Goal: Complete application form

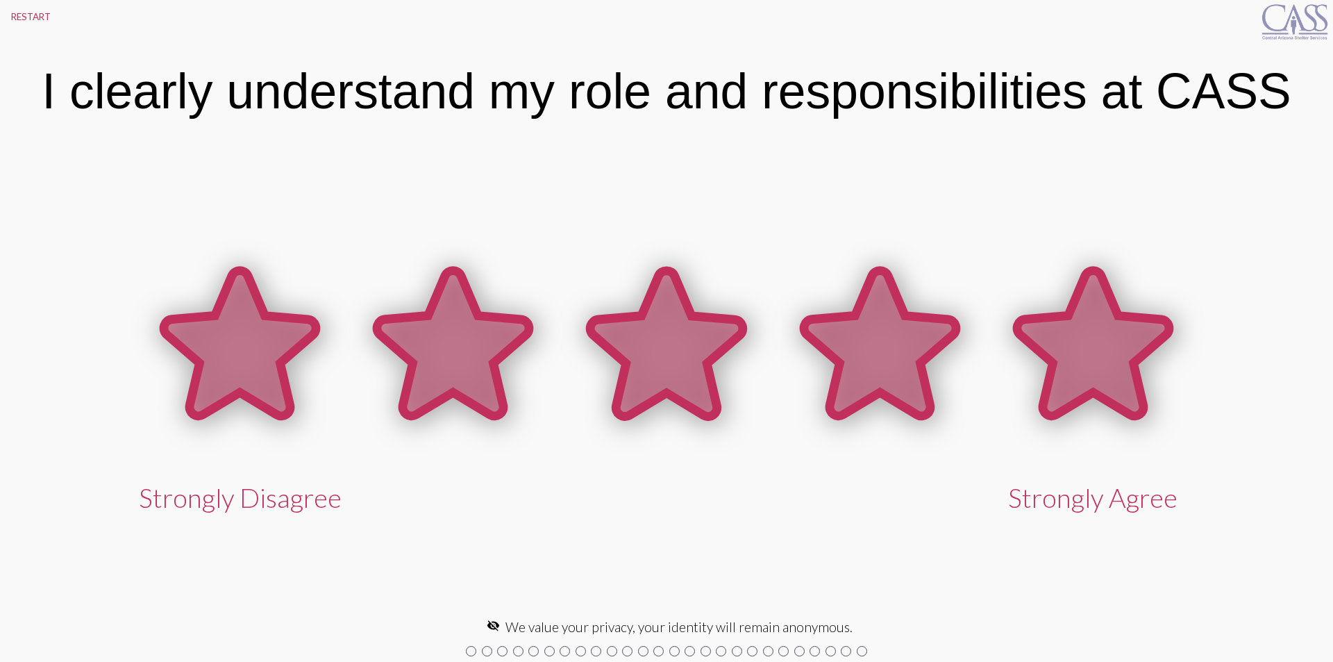
click at [1121, 370] on icon at bounding box center [1093, 343] width 152 height 145
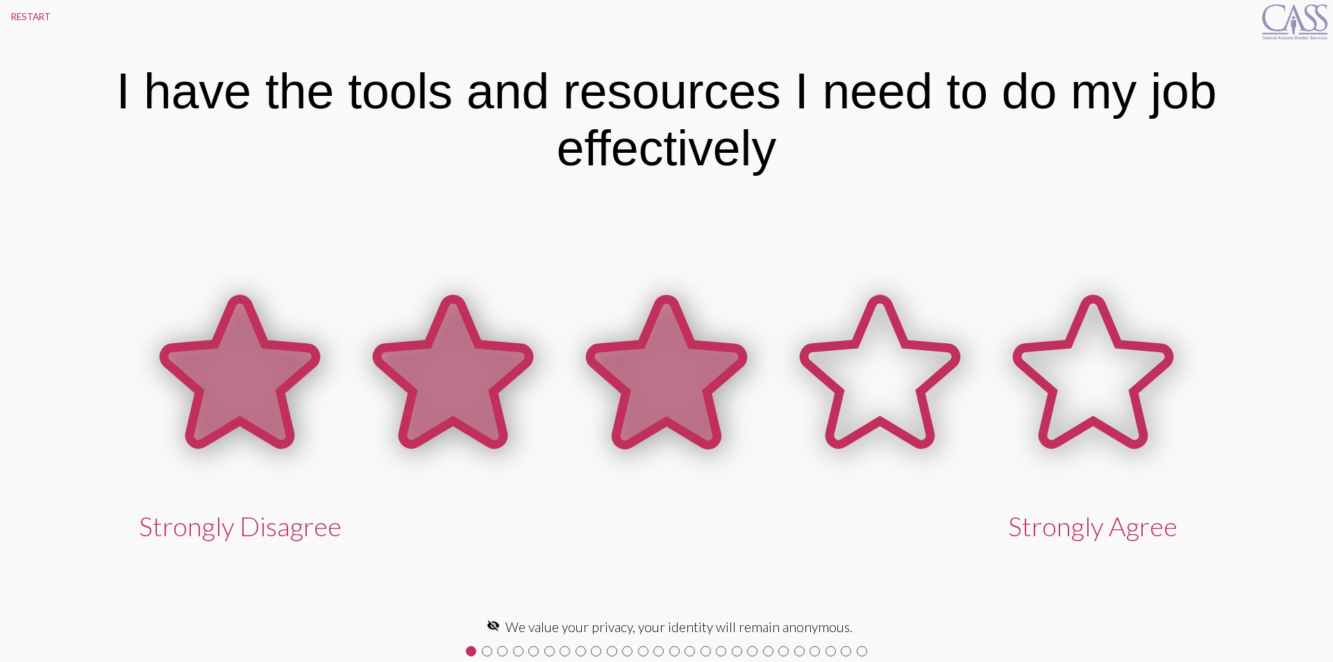
click at [664, 352] on icon at bounding box center [666, 371] width 152 height 145
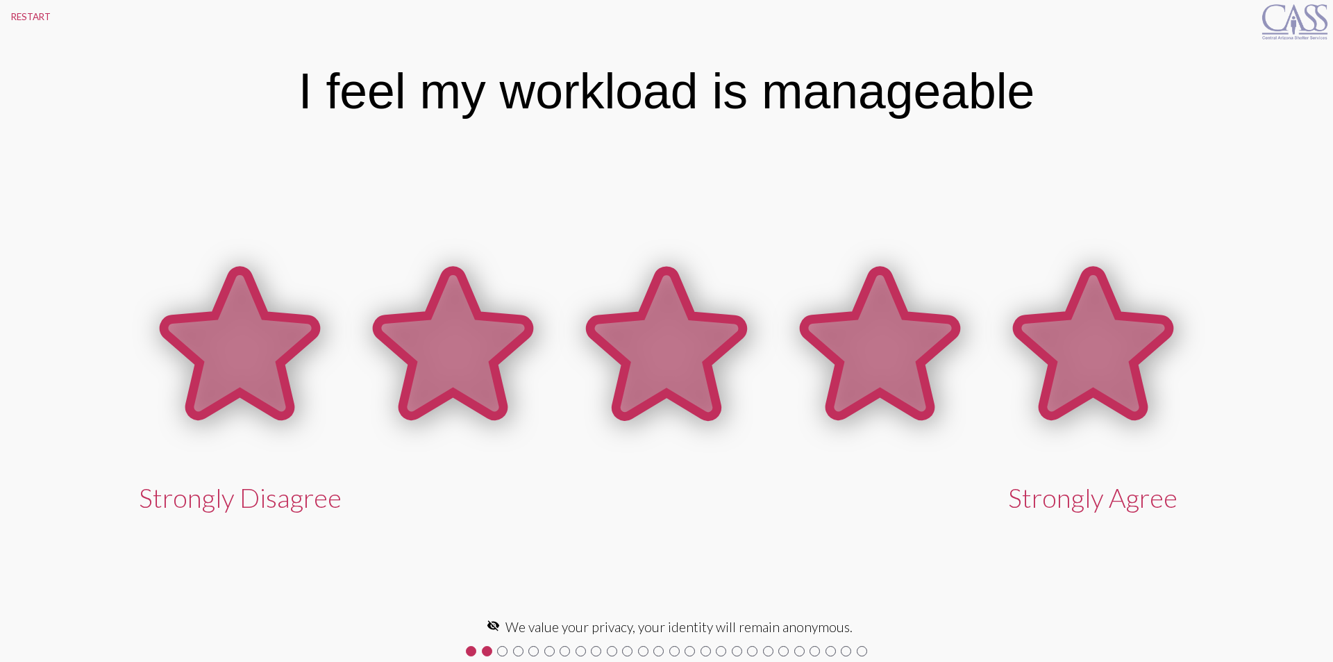
click at [1090, 348] on icon at bounding box center [1093, 343] width 152 height 145
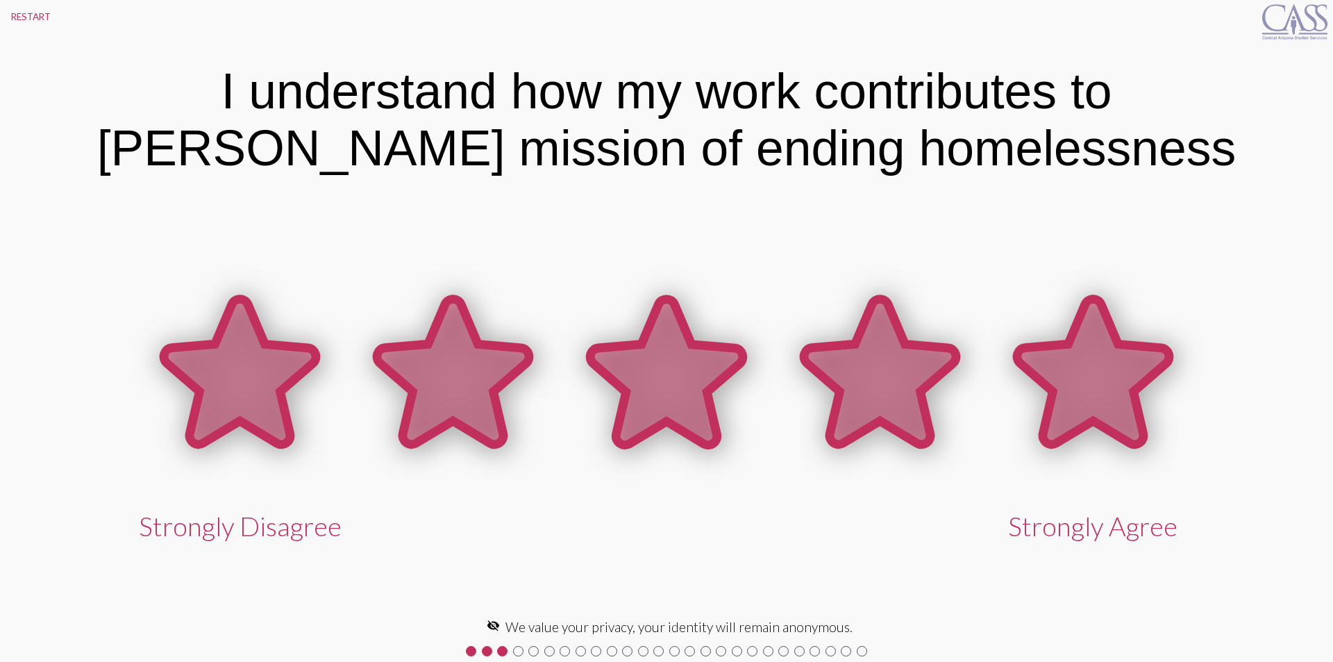
click at [1128, 353] on icon at bounding box center [1093, 371] width 152 height 145
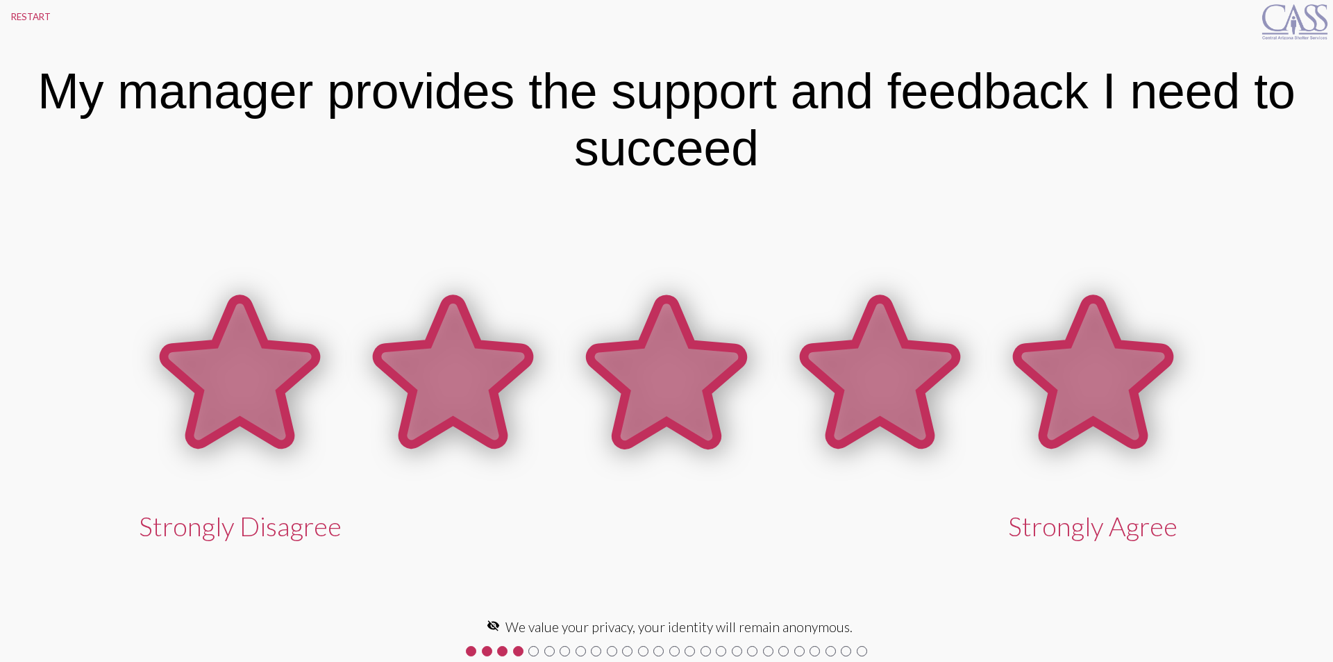
click at [1100, 382] on icon at bounding box center [1093, 371] width 152 height 145
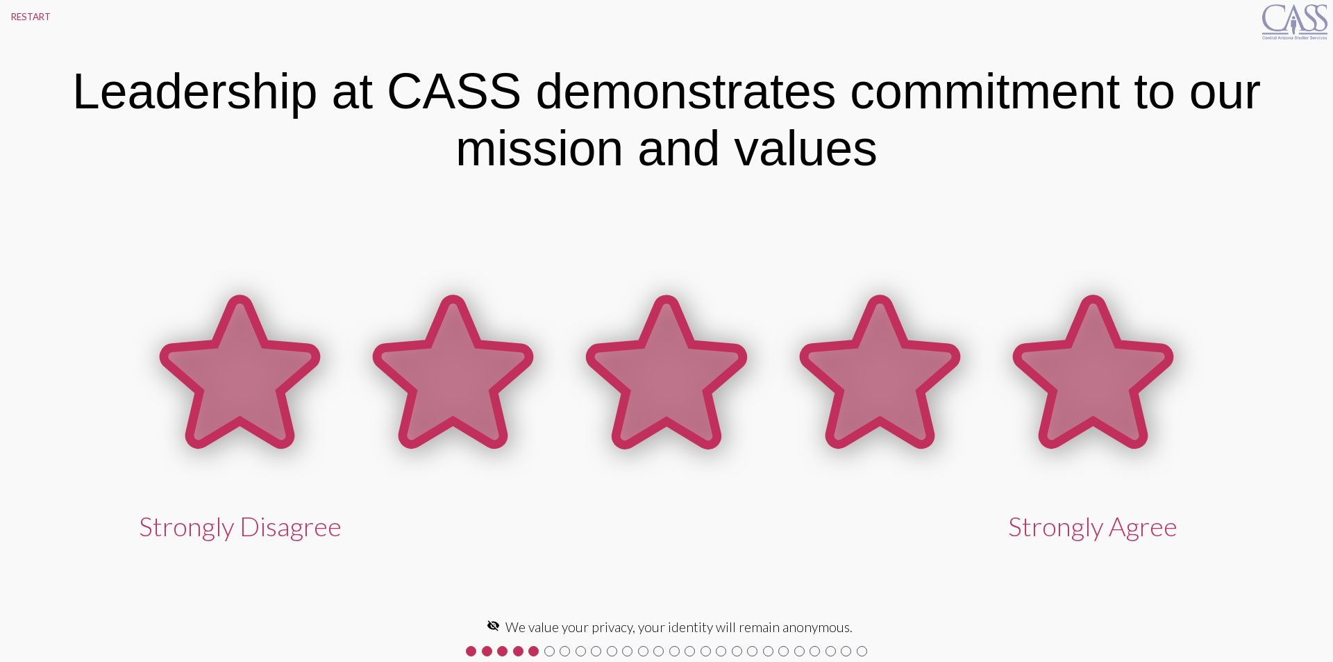
click at [1100, 382] on icon at bounding box center [1093, 371] width 152 height 145
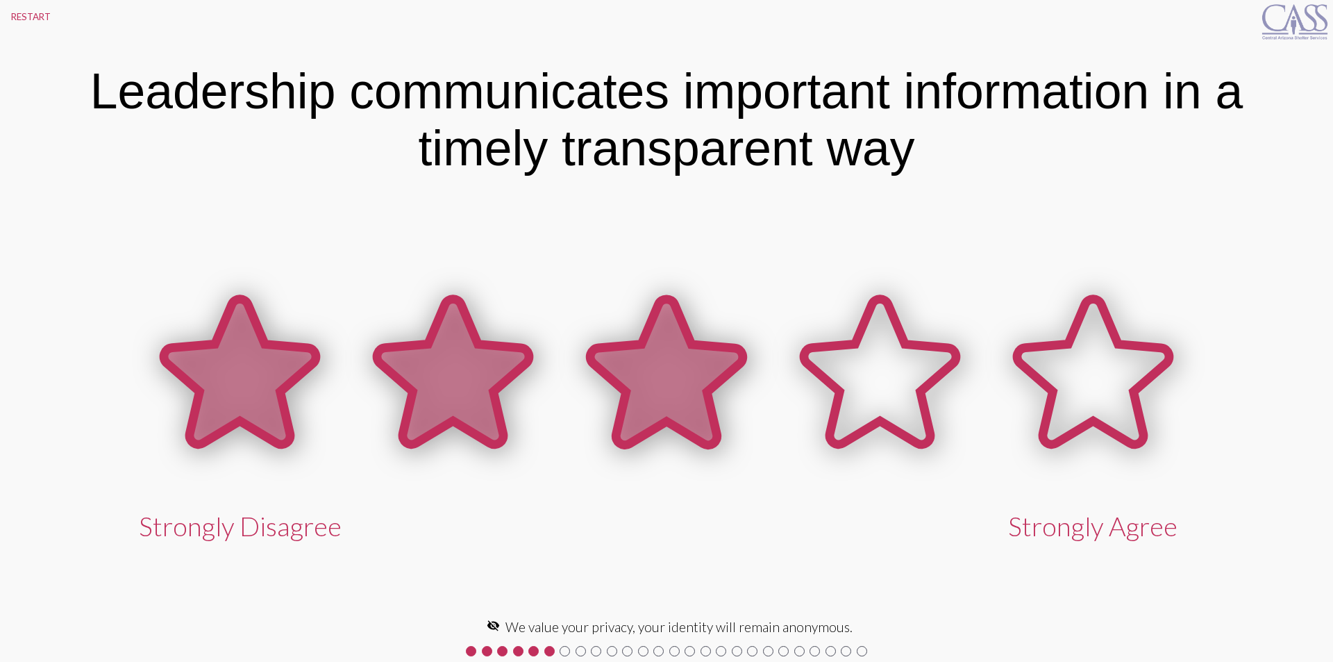
click at [658, 376] on icon at bounding box center [666, 371] width 152 height 145
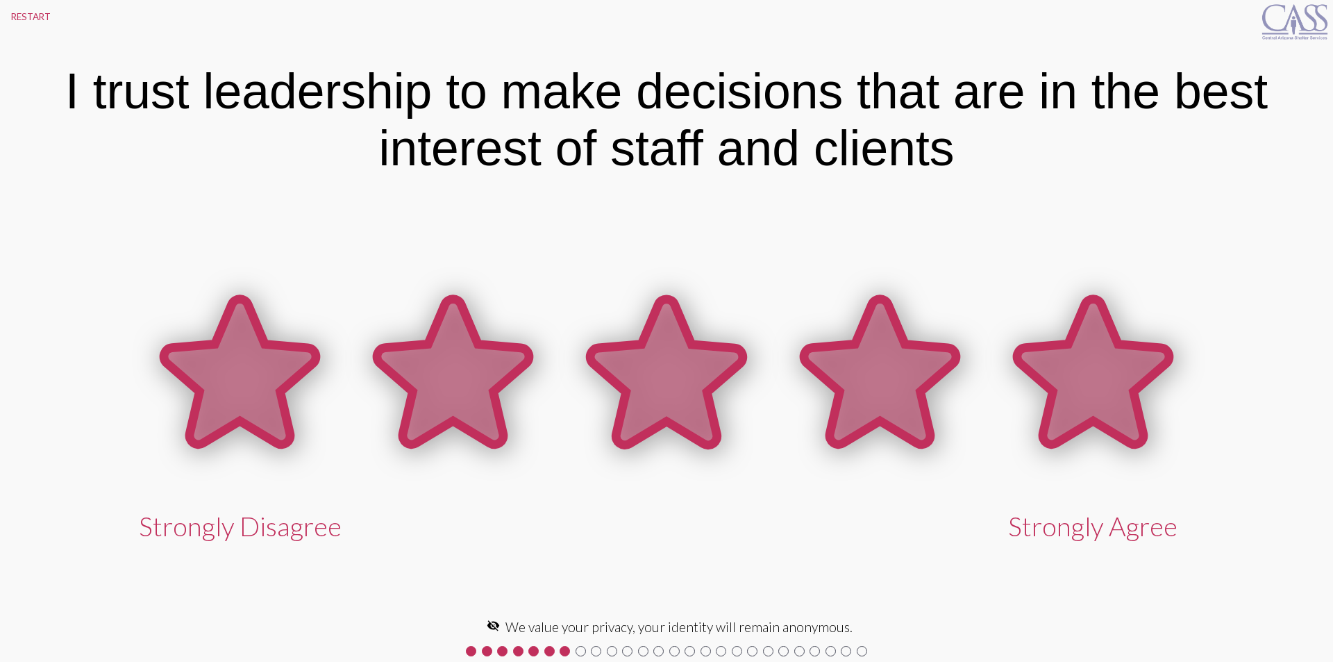
click at [1093, 383] on icon at bounding box center [1093, 371] width 152 height 145
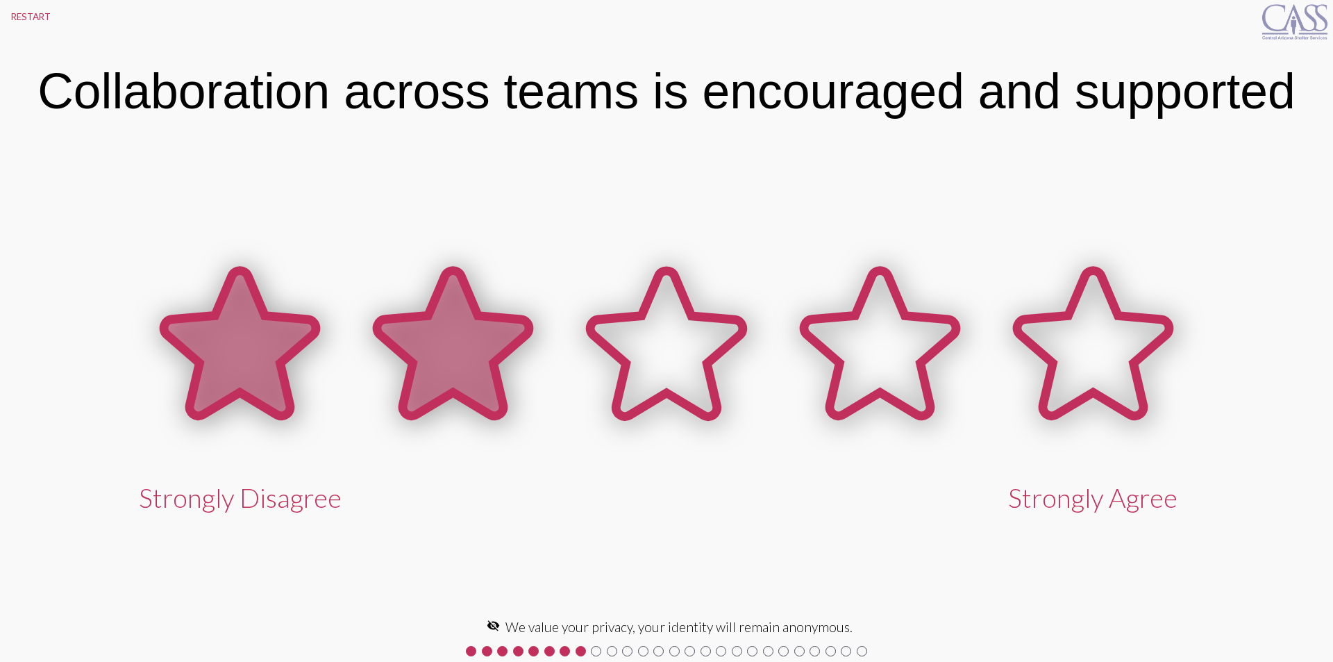
click at [461, 343] on icon at bounding box center [453, 343] width 152 height 145
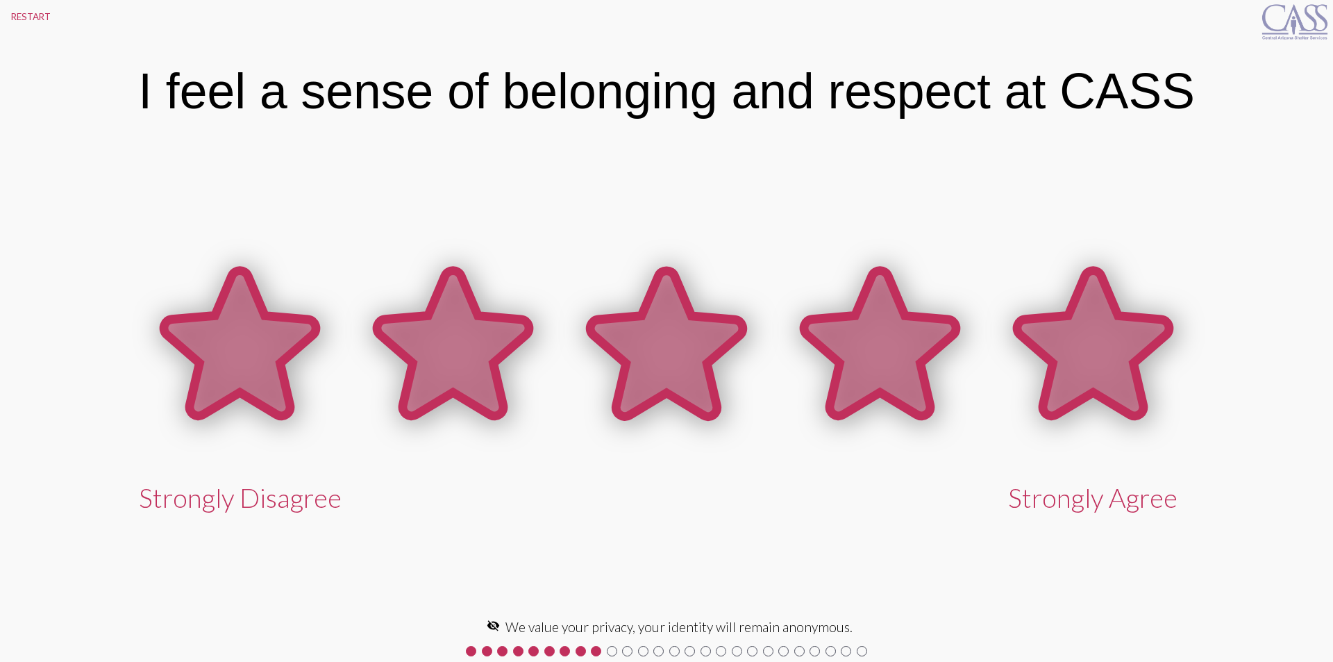
click at [1111, 351] on icon at bounding box center [1093, 343] width 152 height 145
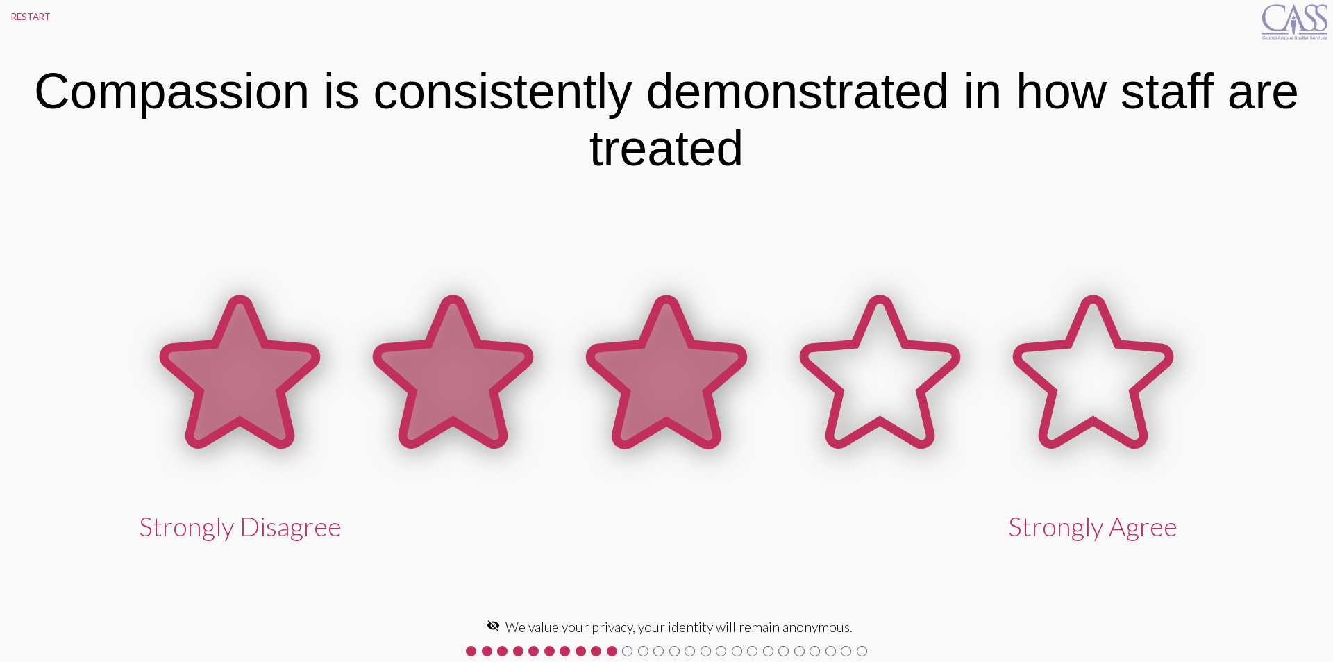
click at [663, 363] on icon at bounding box center [666, 371] width 152 height 145
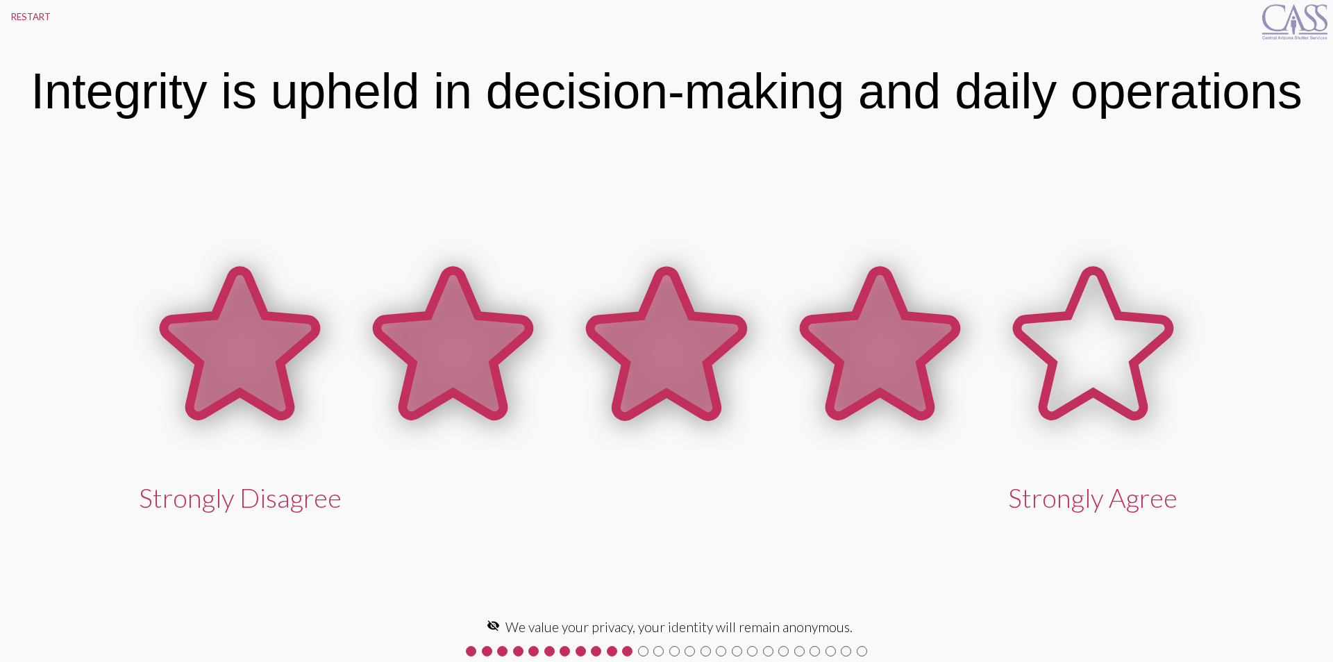
click at [881, 327] on icon at bounding box center [880, 343] width 152 height 145
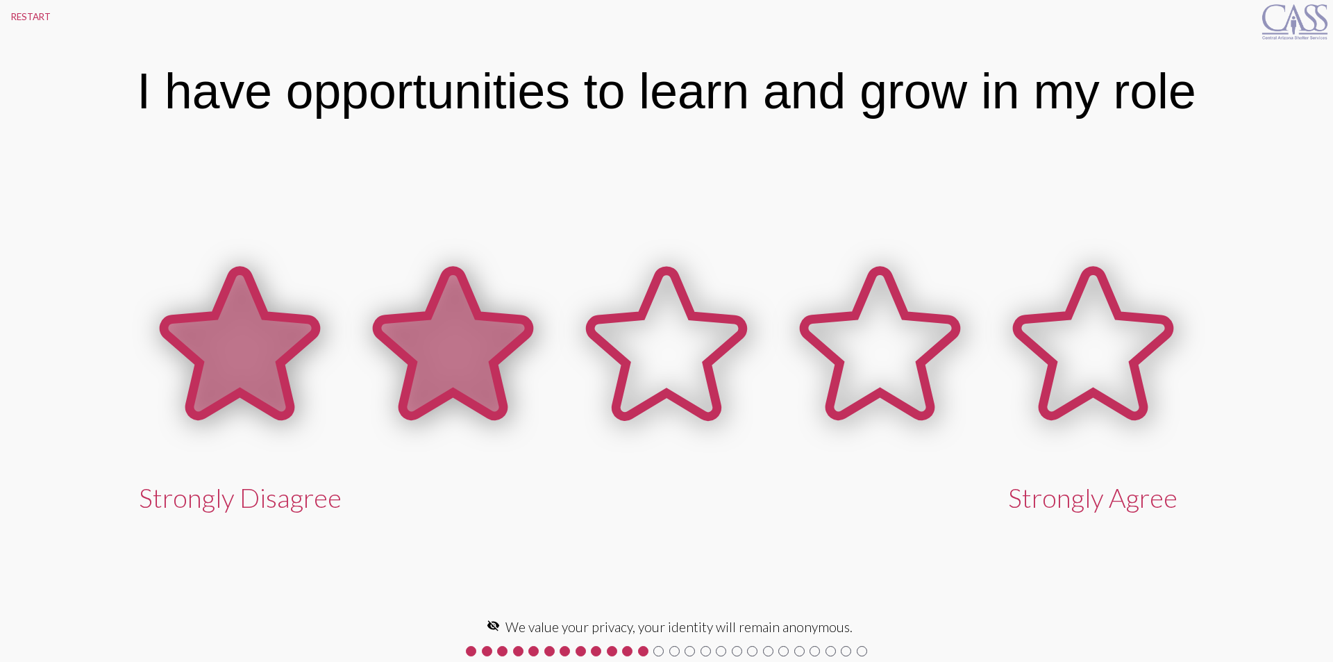
click at [447, 349] on icon at bounding box center [453, 343] width 152 height 145
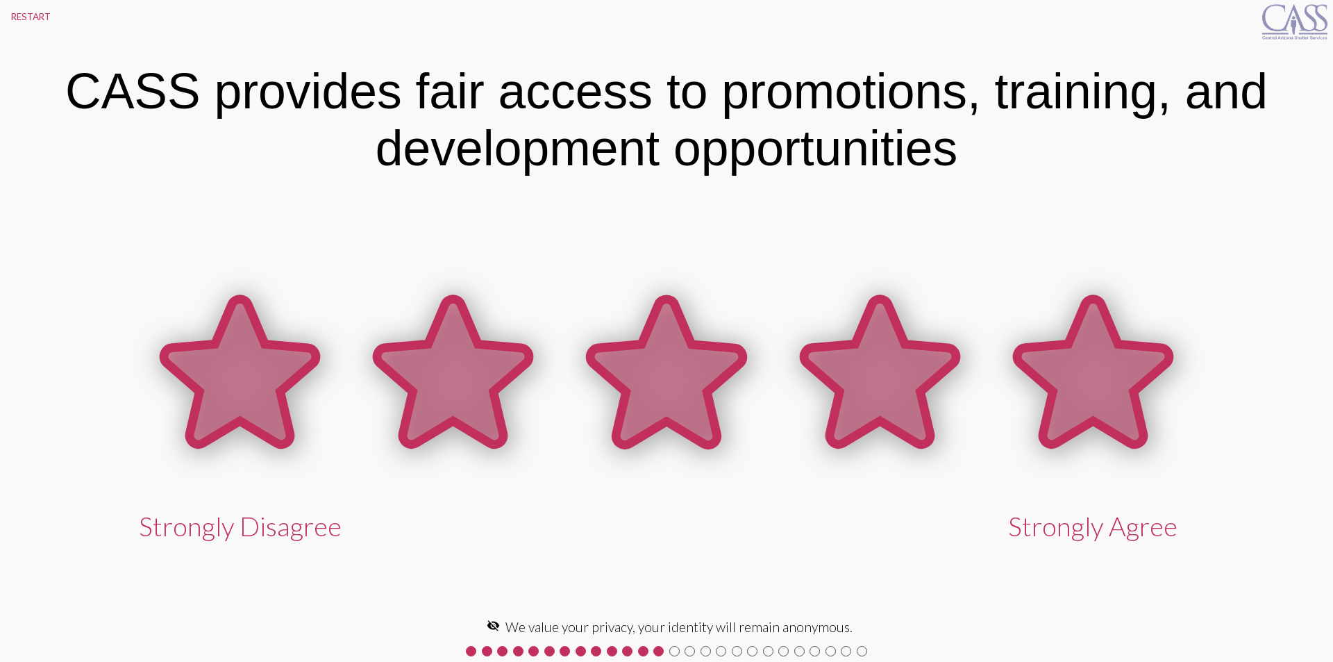
click at [1083, 376] on icon at bounding box center [1093, 371] width 152 height 145
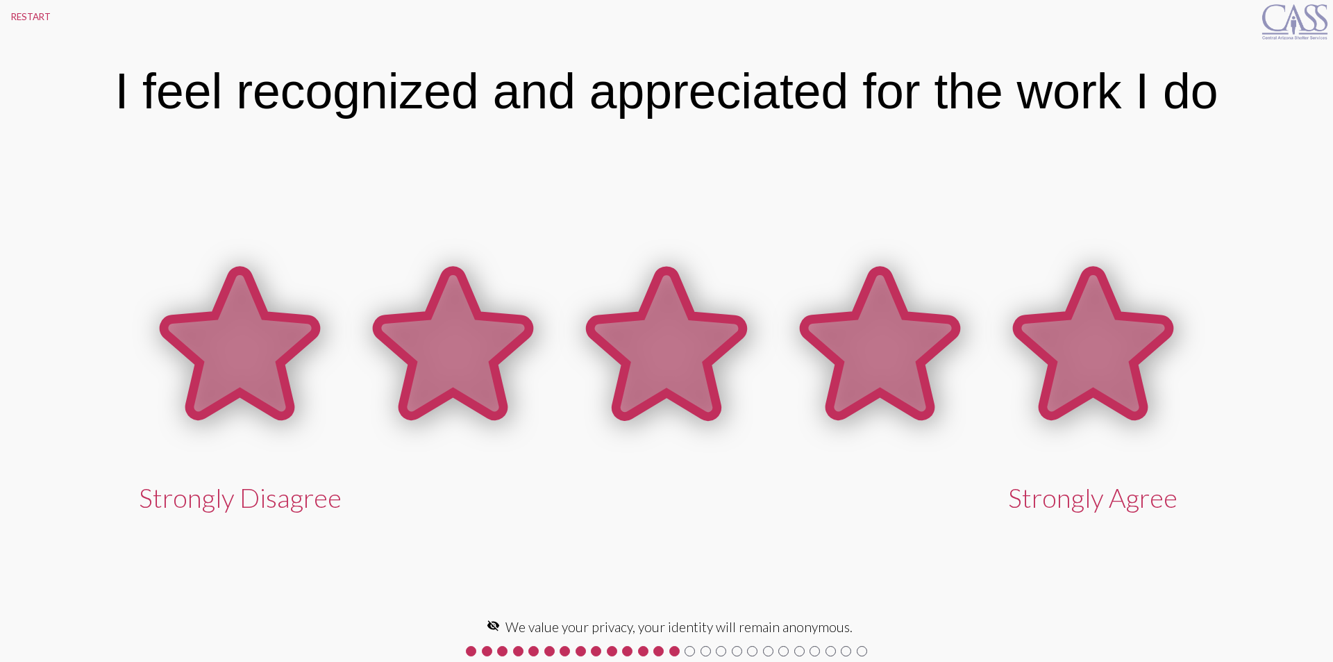
click at [1095, 344] on icon at bounding box center [1093, 343] width 152 height 145
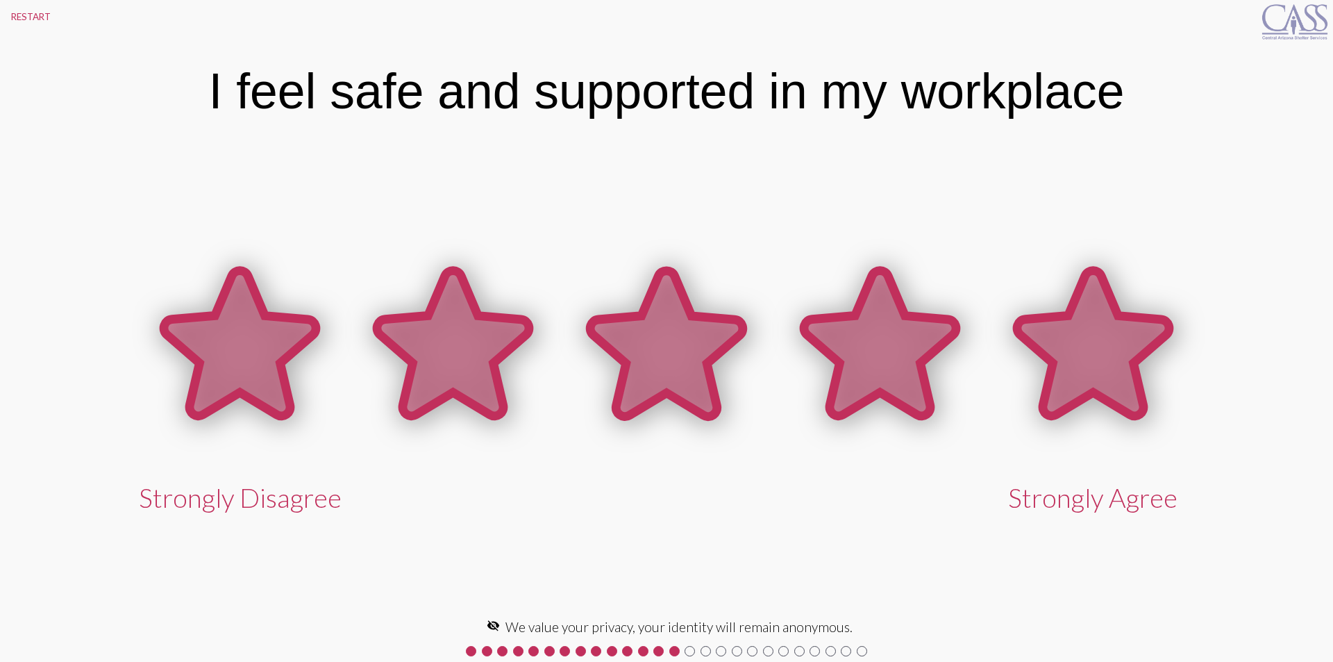
click at [1095, 344] on icon at bounding box center [1093, 343] width 152 height 145
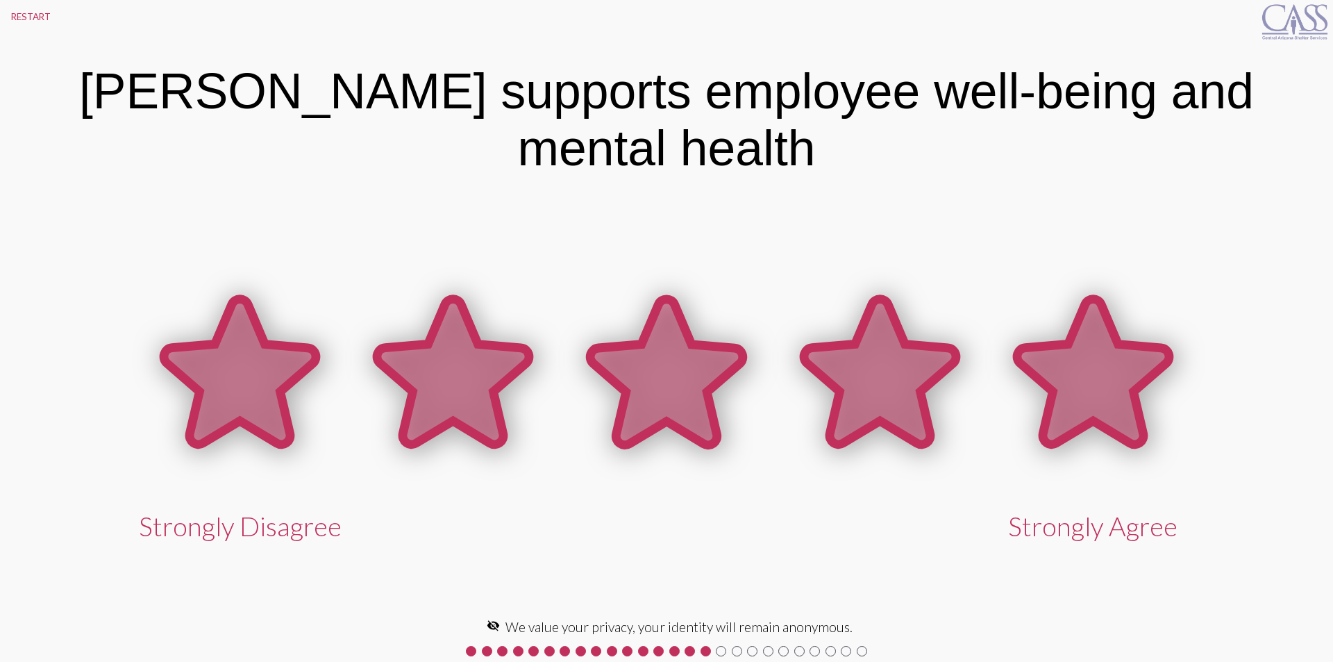
click at [1095, 344] on icon at bounding box center [1093, 371] width 152 height 145
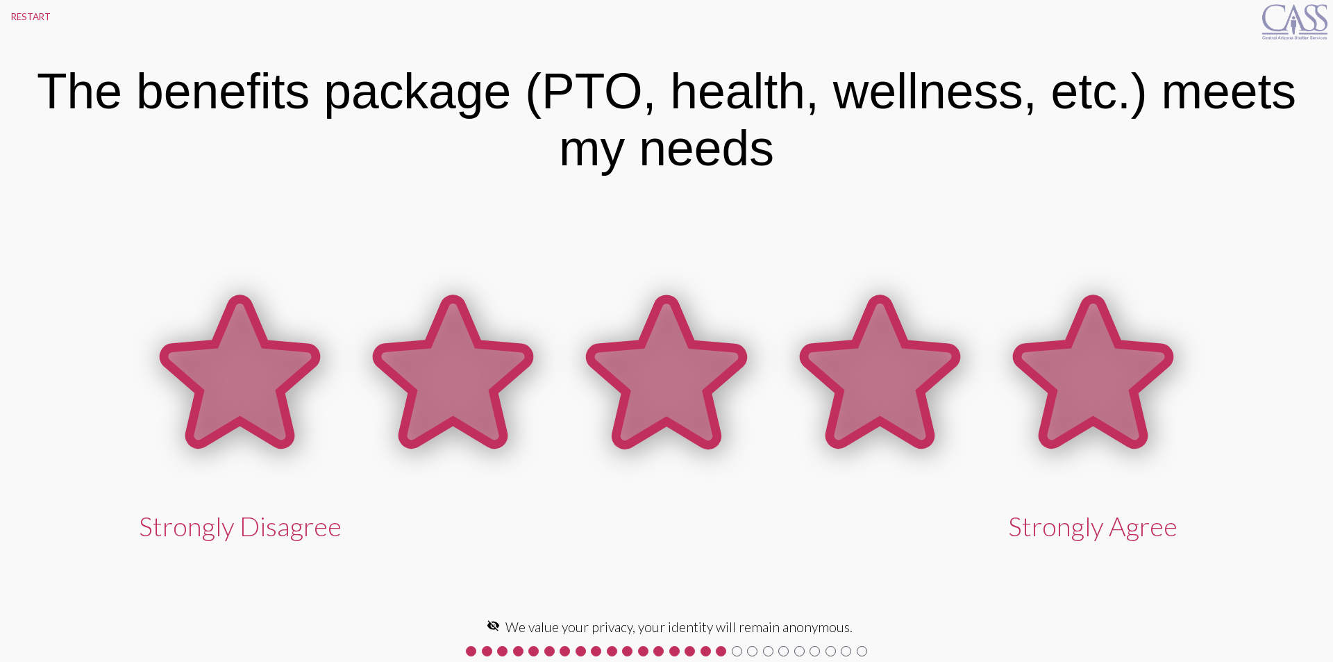
click at [1095, 344] on icon at bounding box center [1093, 371] width 152 height 145
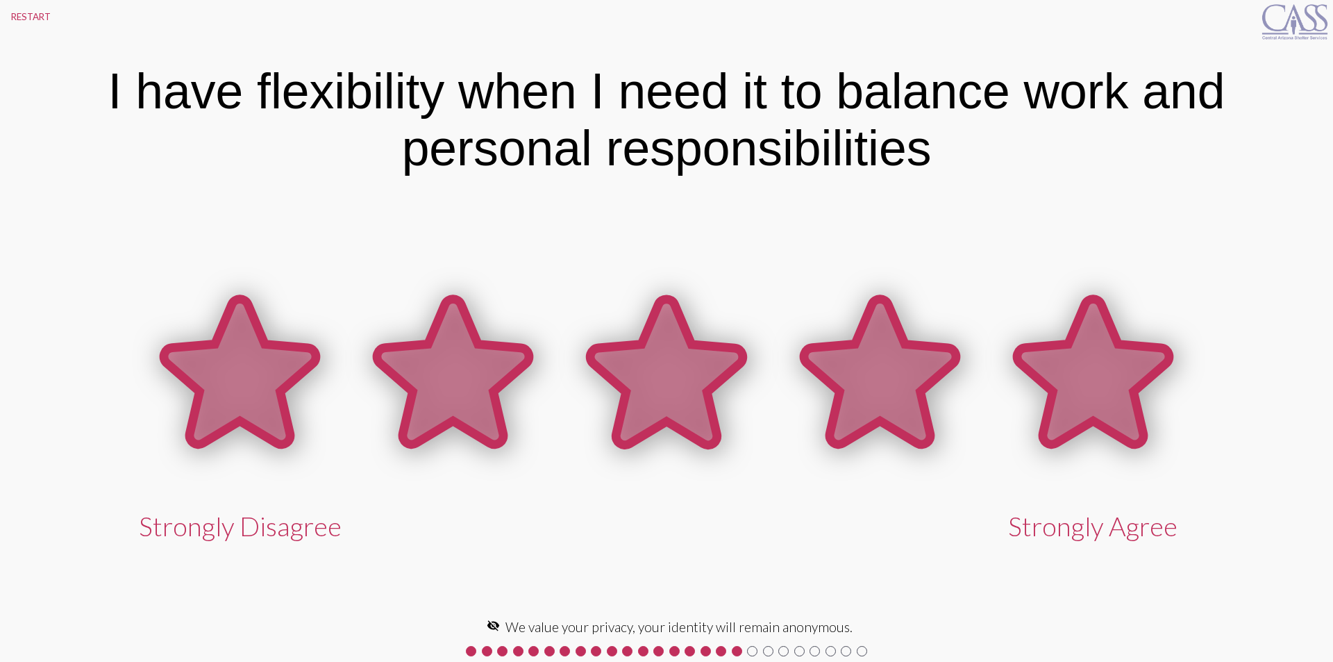
click at [1111, 394] on icon at bounding box center [1093, 371] width 152 height 145
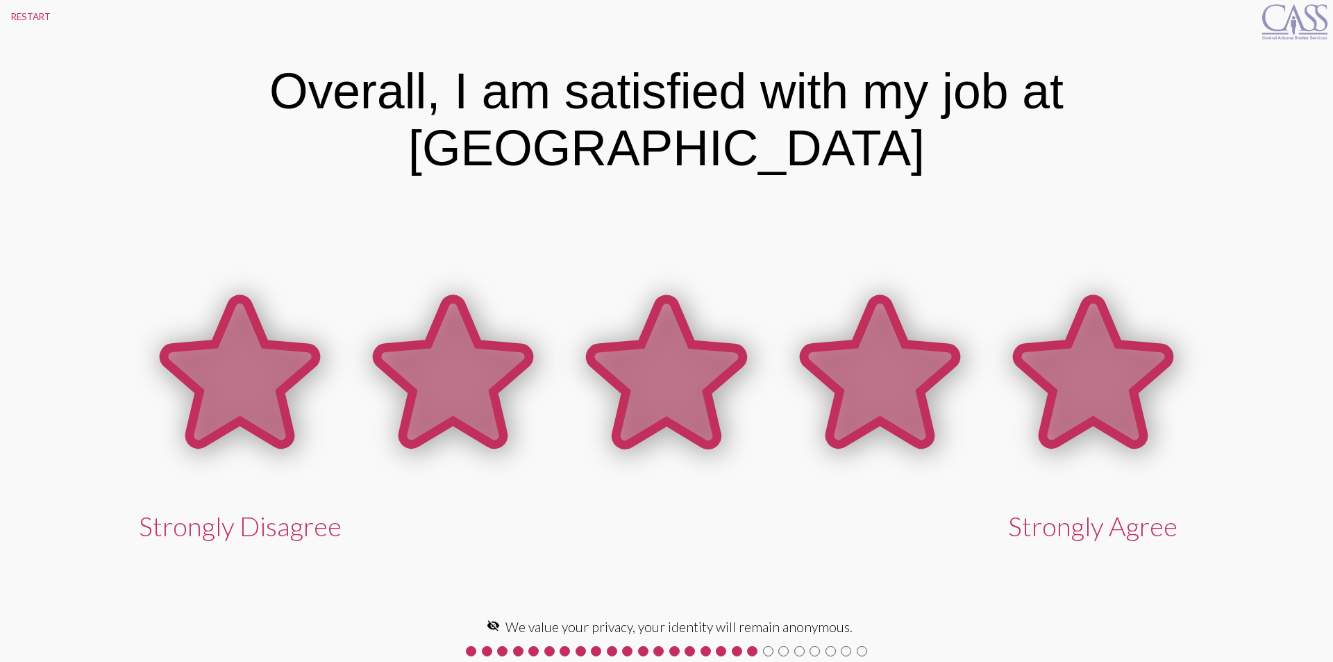
click at [1096, 353] on icon at bounding box center [1093, 371] width 152 height 145
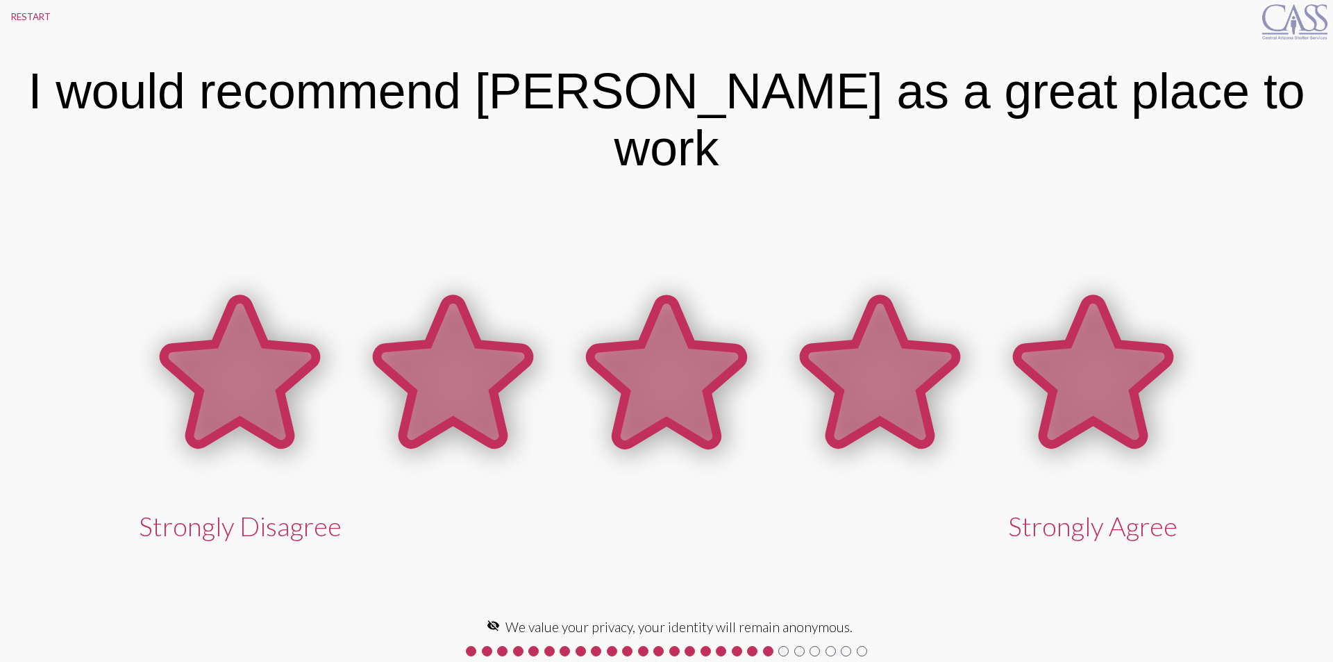
click at [1096, 353] on icon at bounding box center [1093, 371] width 152 height 145
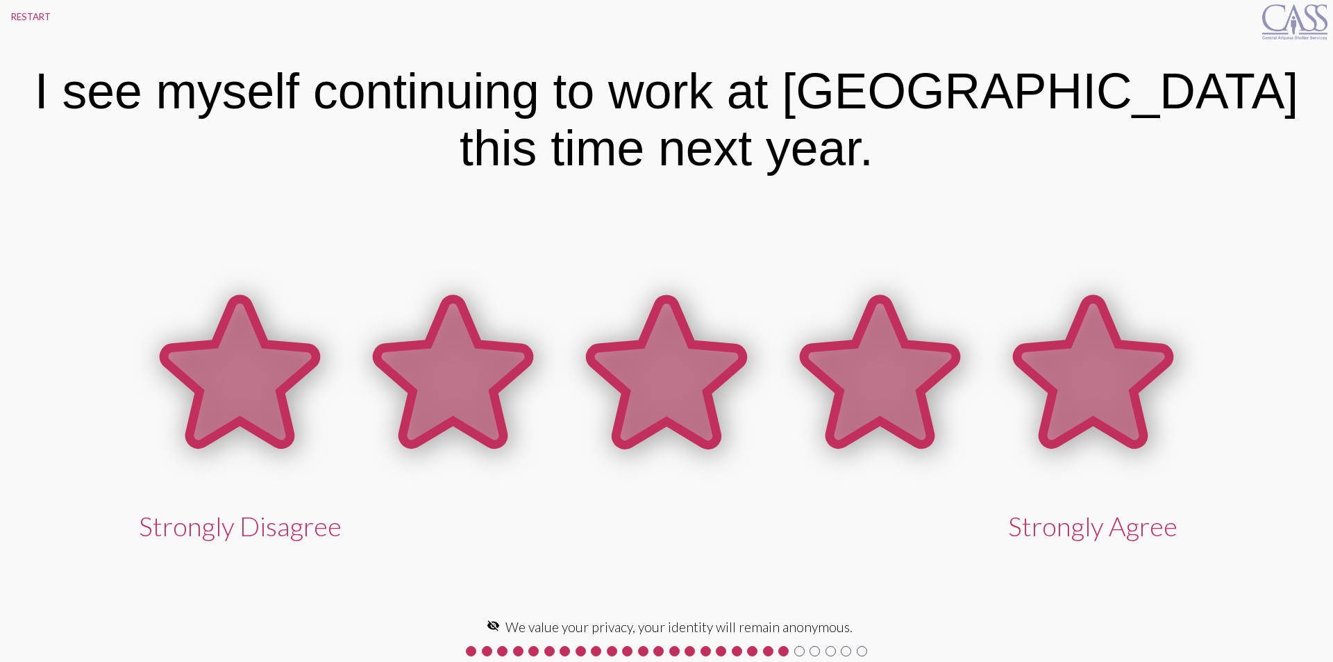
click at [1096, 353] on icon at bounding box center [1093, 371] width 152 height 145
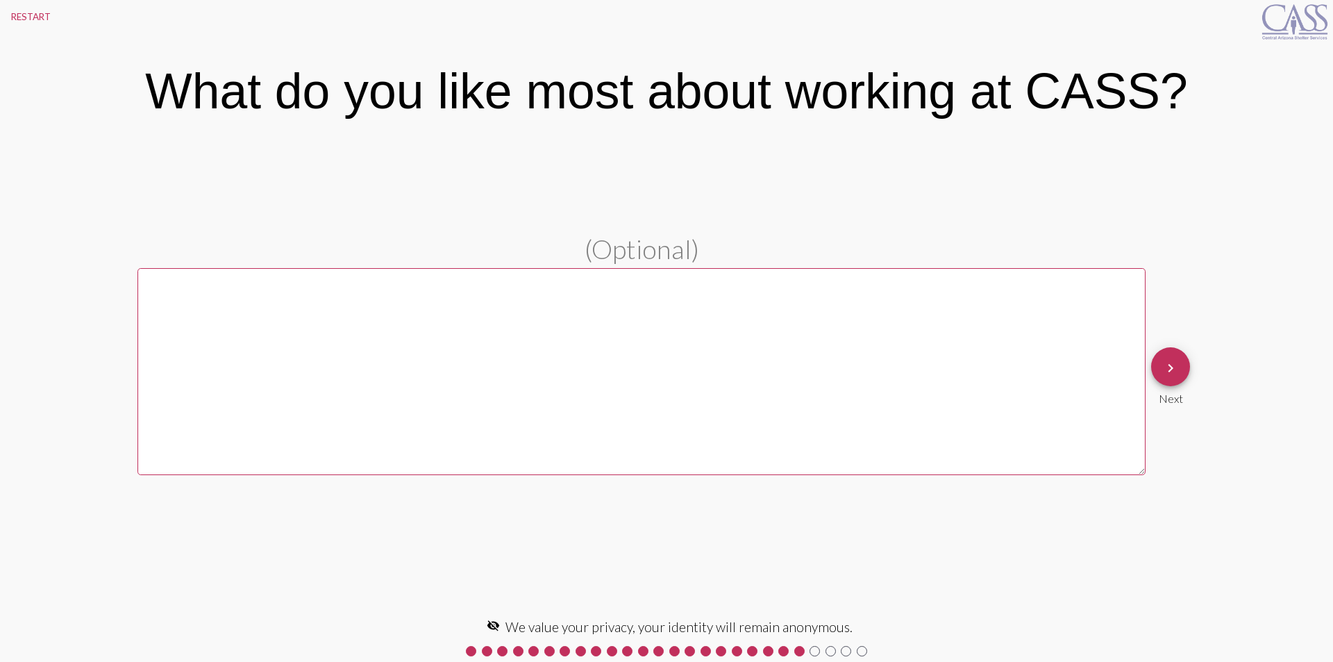
click at [1167, 369] on mat-icon "keyboard_arrow_right" at bounding box center [1171, 368] width 17 height 17
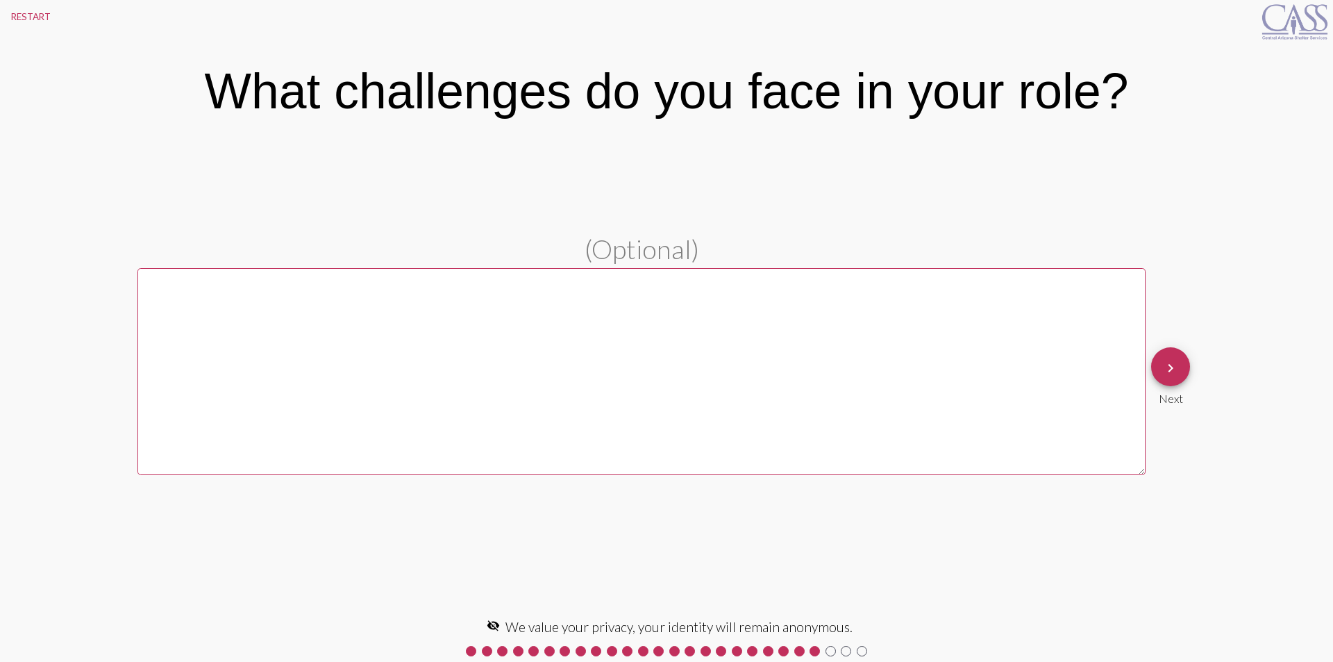
click at [1167, 369] on mat-icon "keyboard_arrow_right" at bounding box center [1171, 368] width 17 height 17
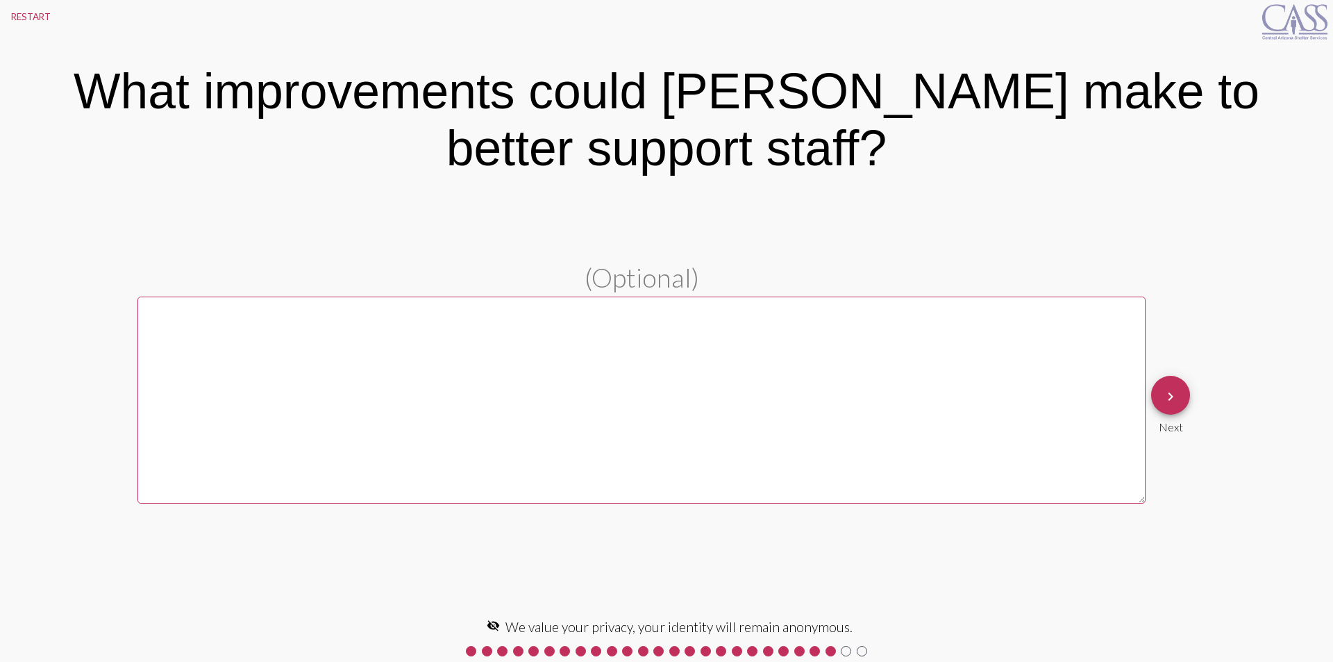
click at [1170, 392] on mat-icon "keyboard_arrow_right" at bounding box center [1171, 396] width 17 height 17
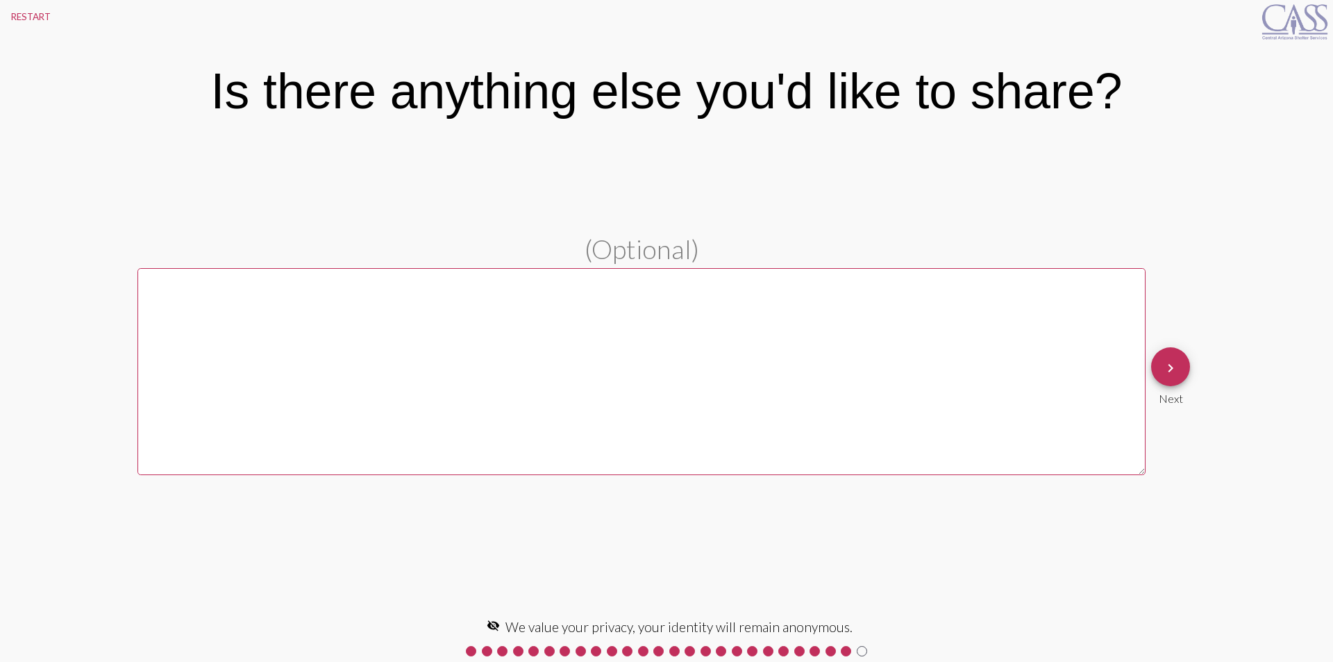
click at [1170, 392] on div "Next" at bounding box center [1170, 395] width 39 height 19
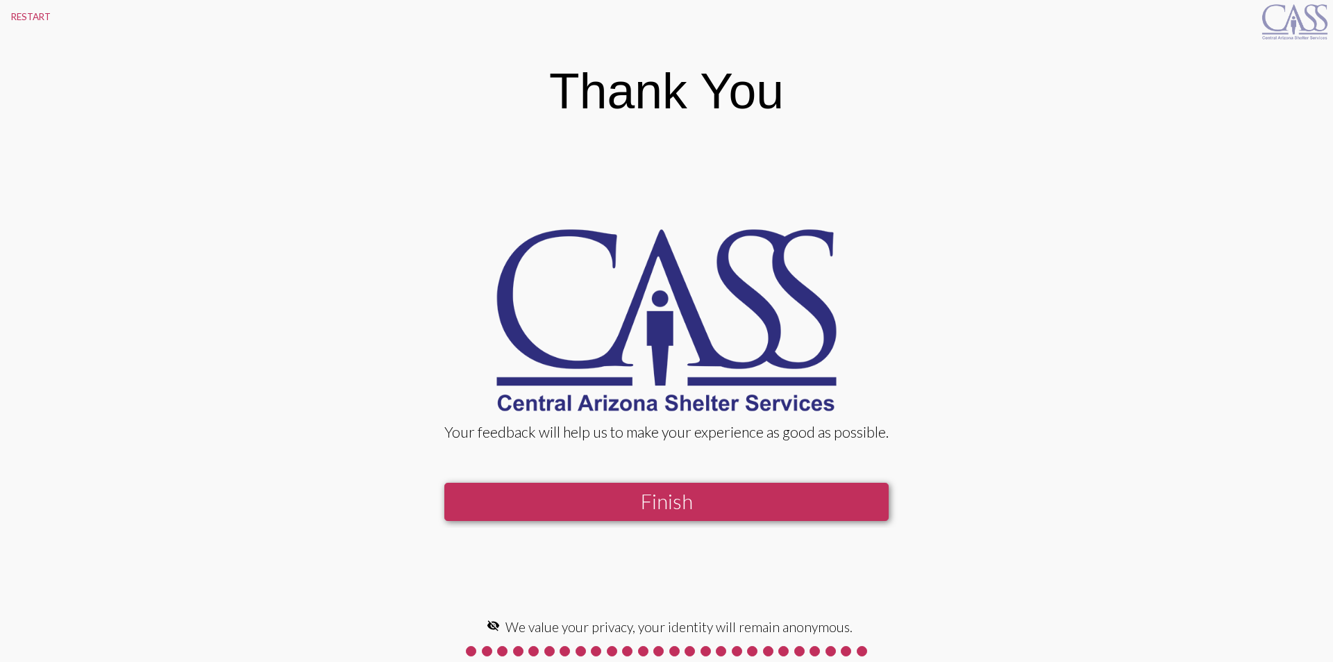
click at [645, 501] on button "Finish" at bounding box center [666, 502] width 444 height 38
